Goal: Check status: Check status

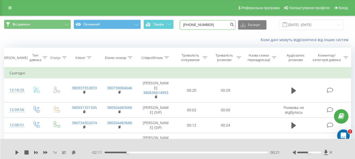
drag, startPoint x: 193, startPoint y: 24, endPoint x: 175, endPoint y: 23, distance: 17.9
click at [175, 23] on div "Всі дзвінки Основний Графік [PHONE_NUMBER] Експорт .csv .xls .xlsx [DATE] - [DA…" at bounding box center [177, 25] width 347 height 10
paste input "50960578"
type input "[PHONE_NUMBER]"
click at [234, 25] on icon "submit" at bounding box center [231, 23] width 4 height 3
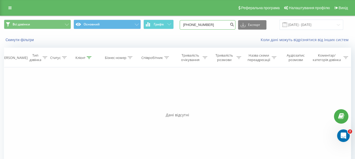
click at [194, 24] on input "[PHONE_NUMBER]" at bounding box center [208, 24] width 56 height 9
type input "0509605782"
click at [234, 25] on icon "submit" at bounding box center [231, 23] width 4 height 3
drag, startPoint x: 212, startPoint y: 26, endPoint x: 182, endPoint y: 26, distance: 30.7
click at [182, 26] on div "Всі дзвінки Основний Графік 0509605782 Експорт .csv .xls .xlsx 22.05.2025 - 22.…" at bounding box center [177, 25] width 347 height 10
